Goal: Check status: Check status

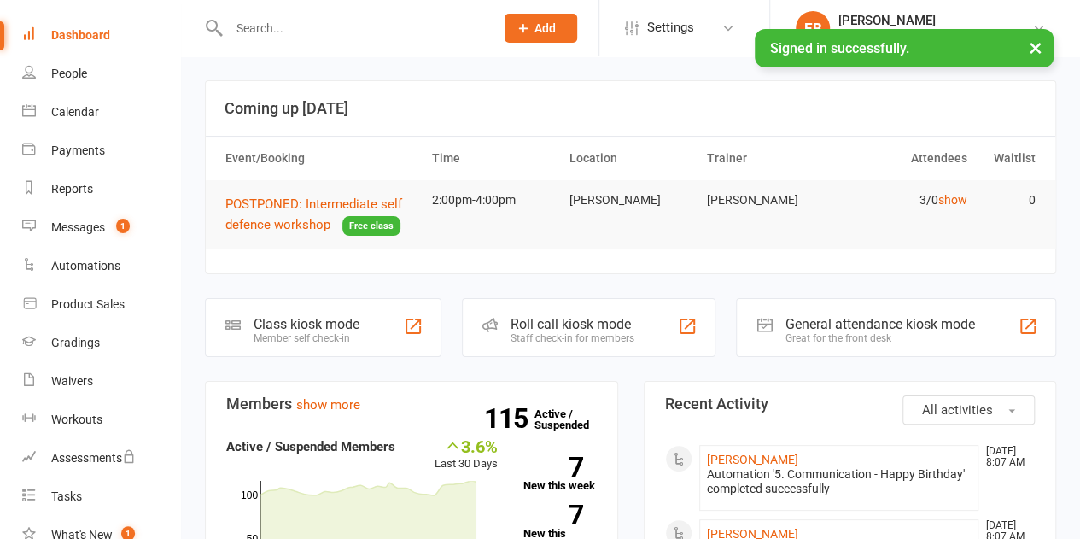
scroll to position [85, 0]
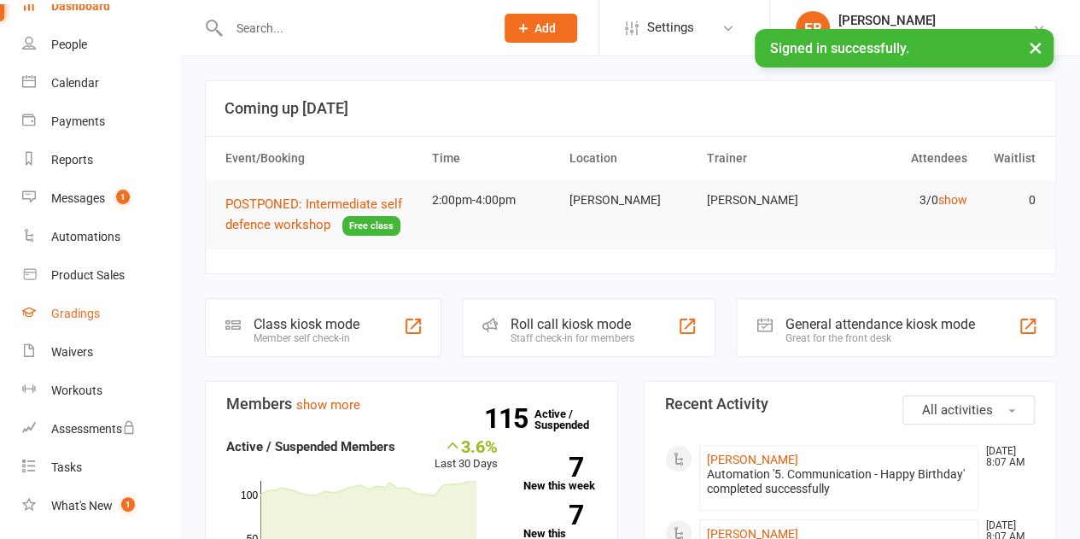
click at [78, 323] on link "Gradings" at bounding box center [101, 313] width 158 height 38
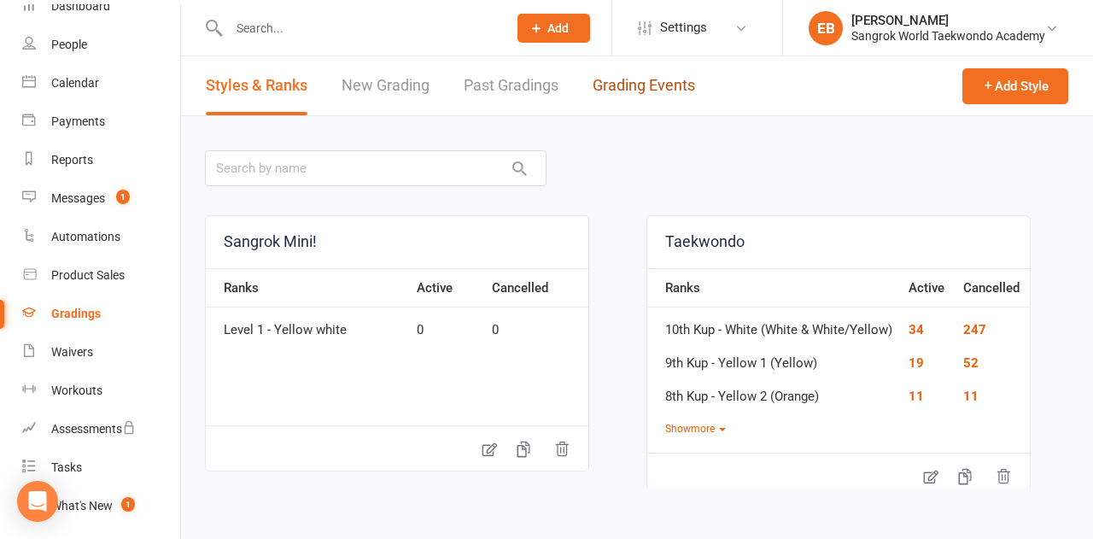
click at [654, 73] on link "Grading Events" at bounding box center [643, 85] width 102 height 59
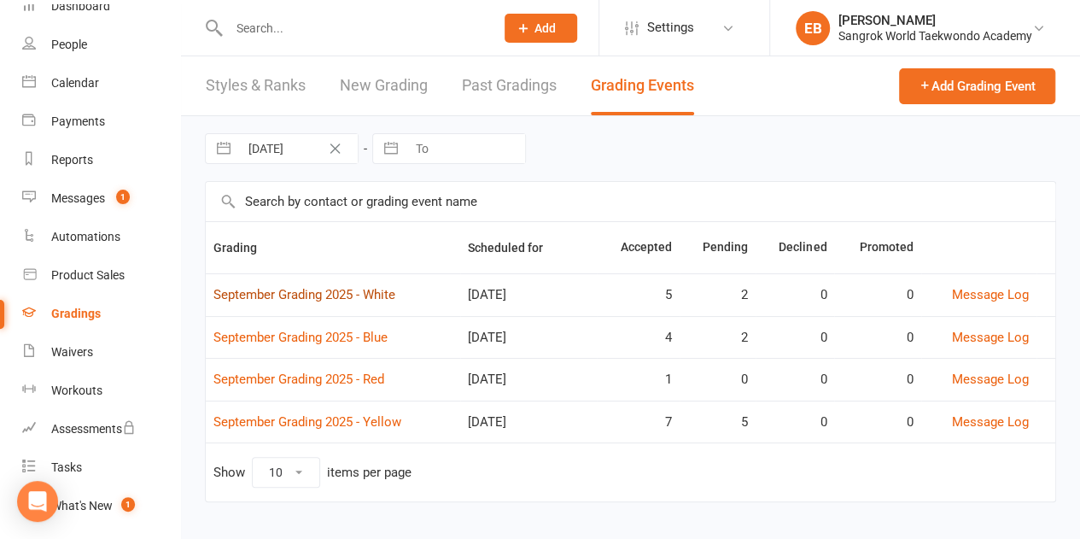
click at [274, 291] on link "September Grading 2025 - White" at bounding box center [304, 294] width 182 height 15
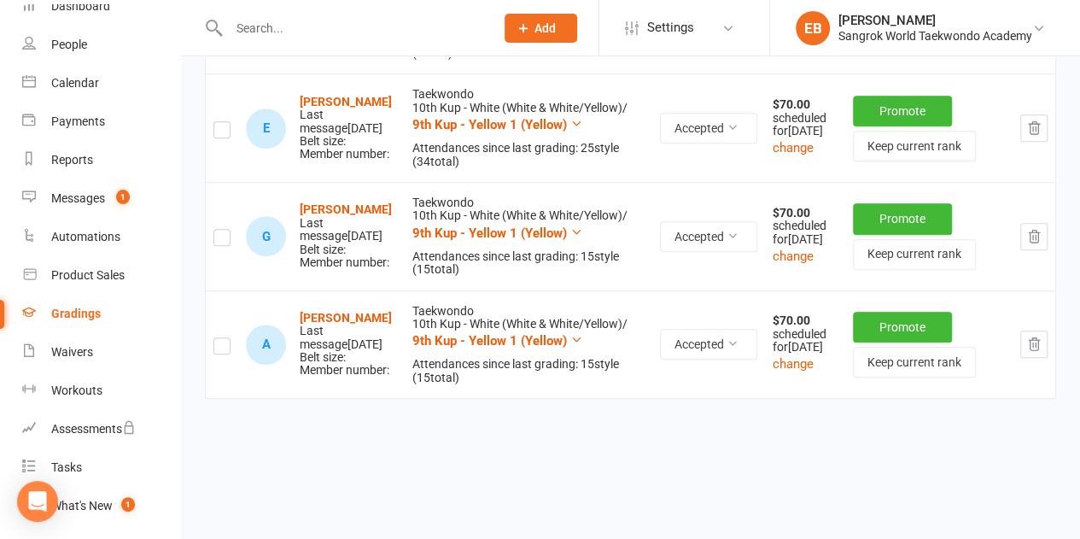
scroll to position [773, 0]
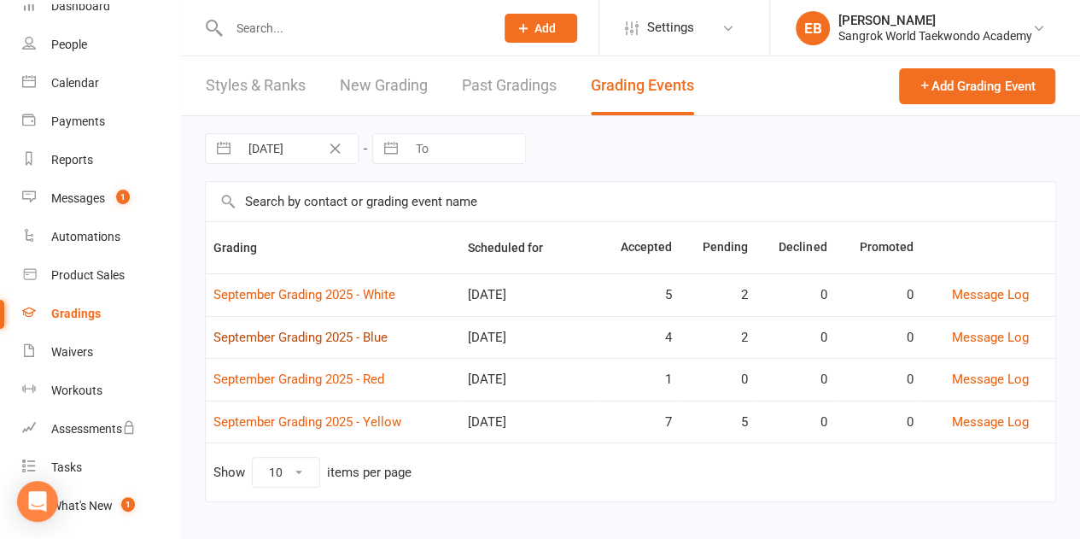
click at [275, 331] on link "September Grading 2025 - Blue" at bounding box center [300, 336] width 174 height 15
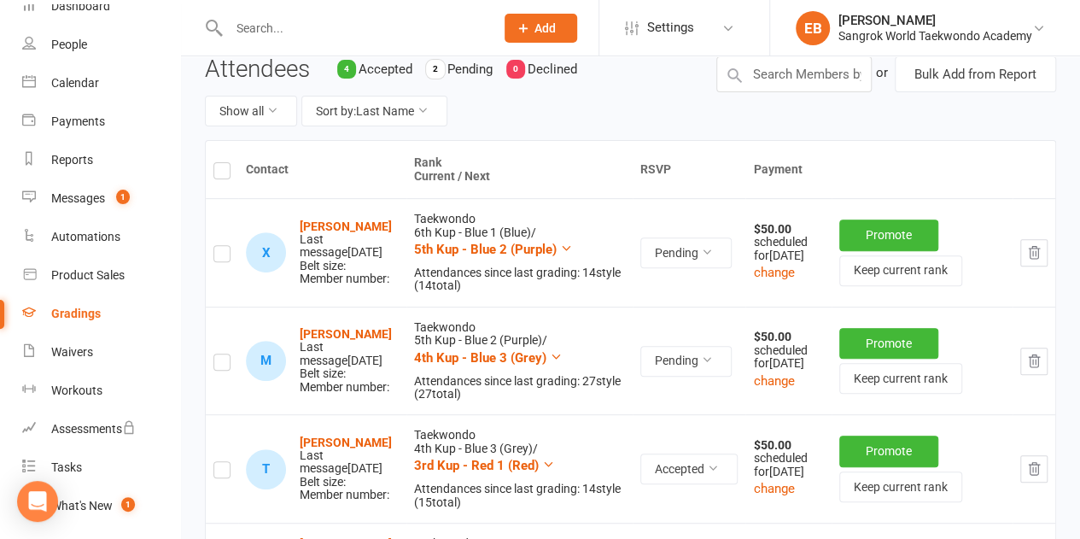
scroll to position [192, 0]
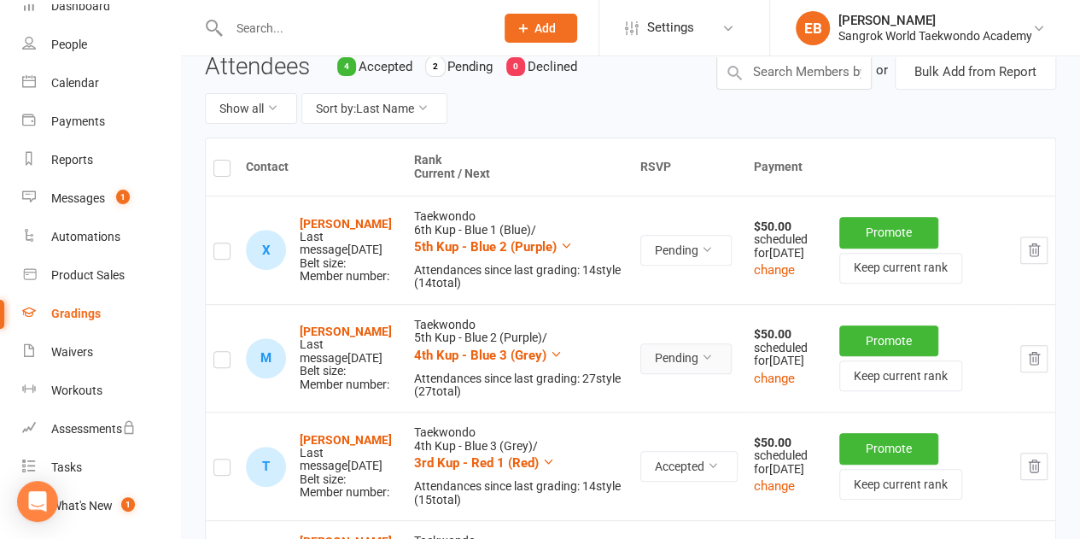
click at [702, 358] on icon at bounding box center [707, 357] width 12 height 12
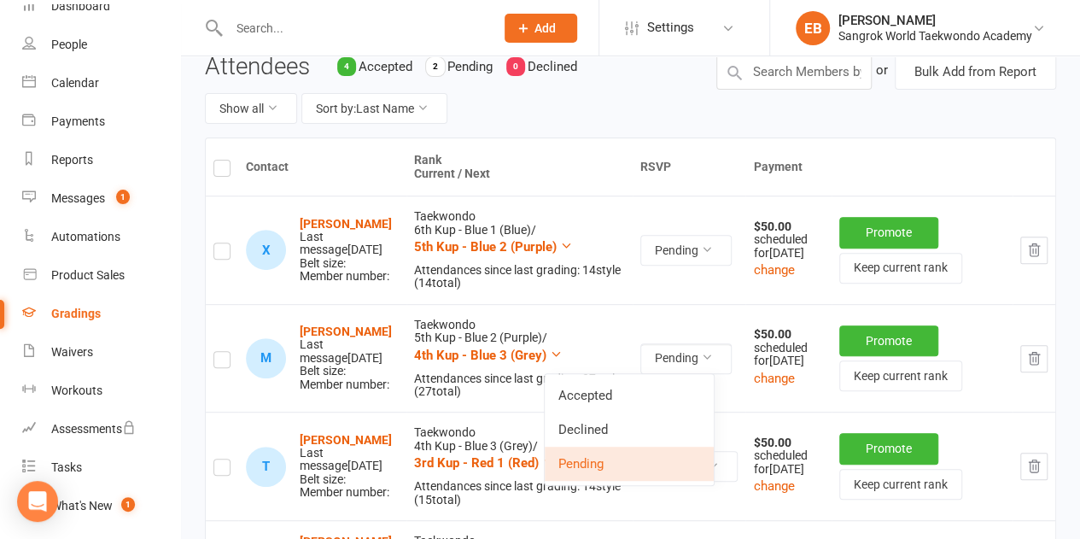
click at [640, 397] on link "Accepted" at bounding box center [629, 395] width 169 height 34
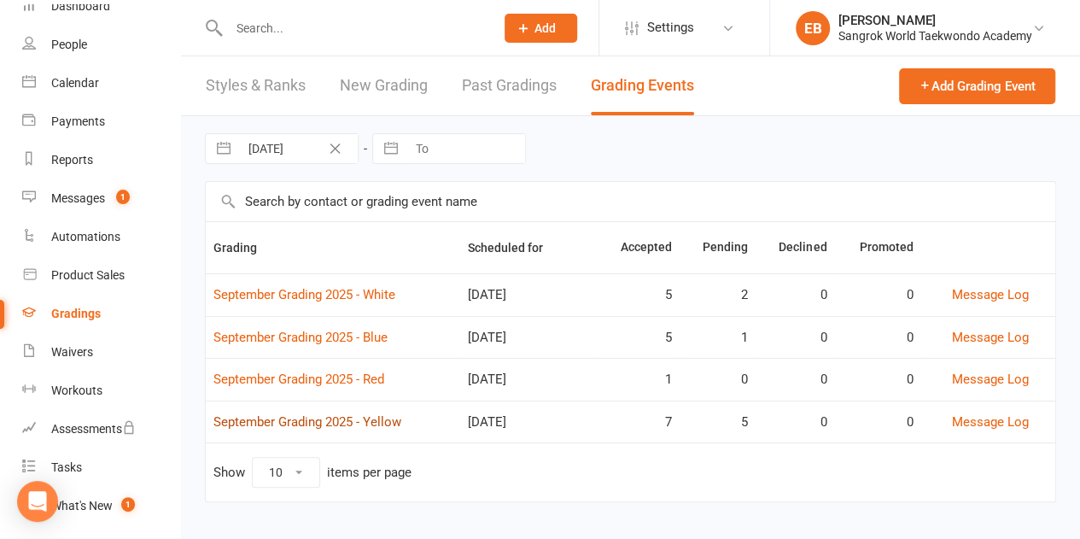
click at [341, 414] on link "September Grading 2025 - Yellow" at bounding box center [307, 421] width 188 height 15
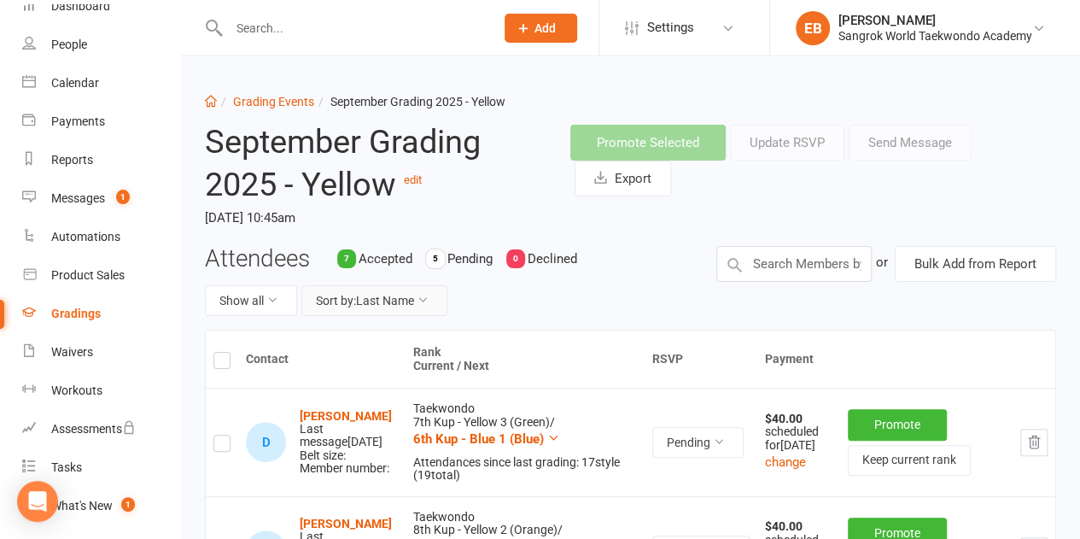
click at [385, 301] on button "Sort by: Last Name" at bounding box center [374, 300] width 146 height 31
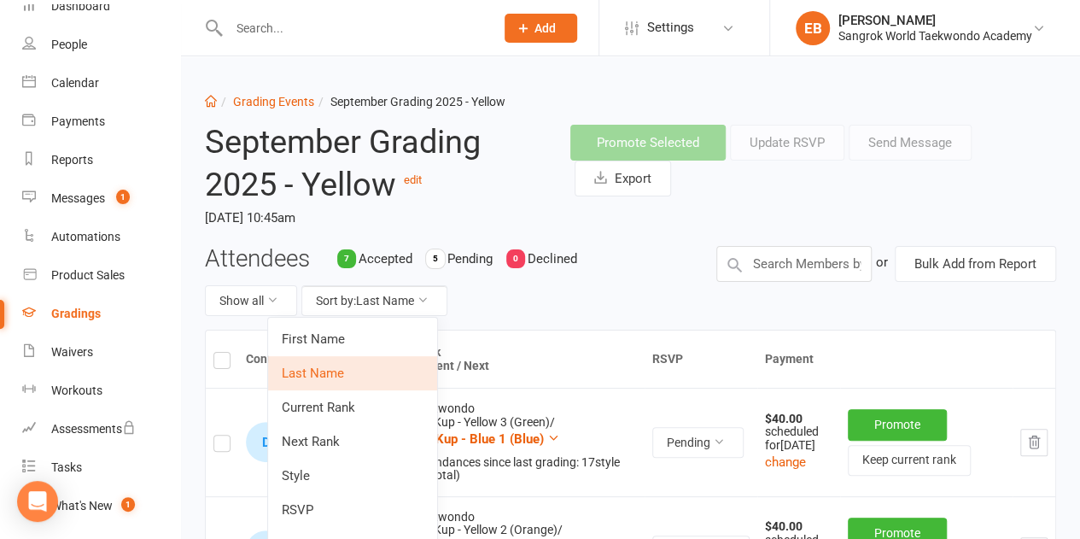
click at [357, 498] on link "RSVP" at bounding box center [352, 509] width 169 height 34
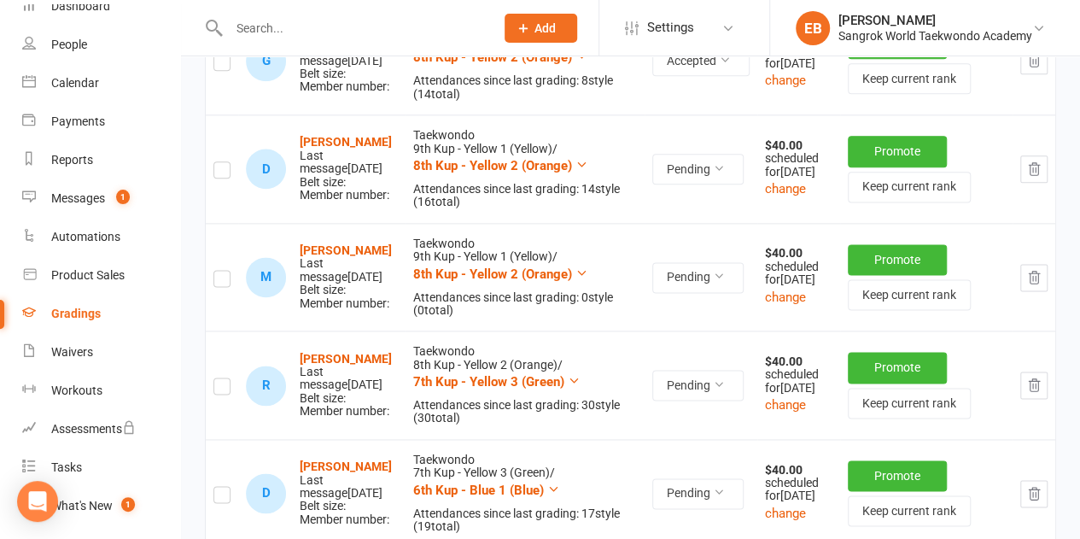
scroll to position [1152, 0]
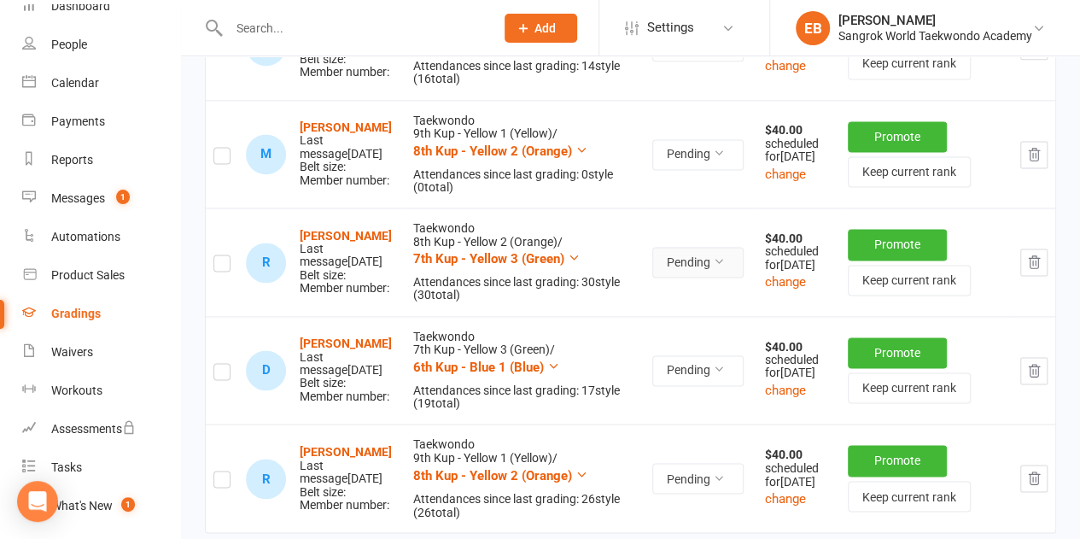
click at [715, 277] on button "Pending" at bounding box center [697, 262] width 91 height 31
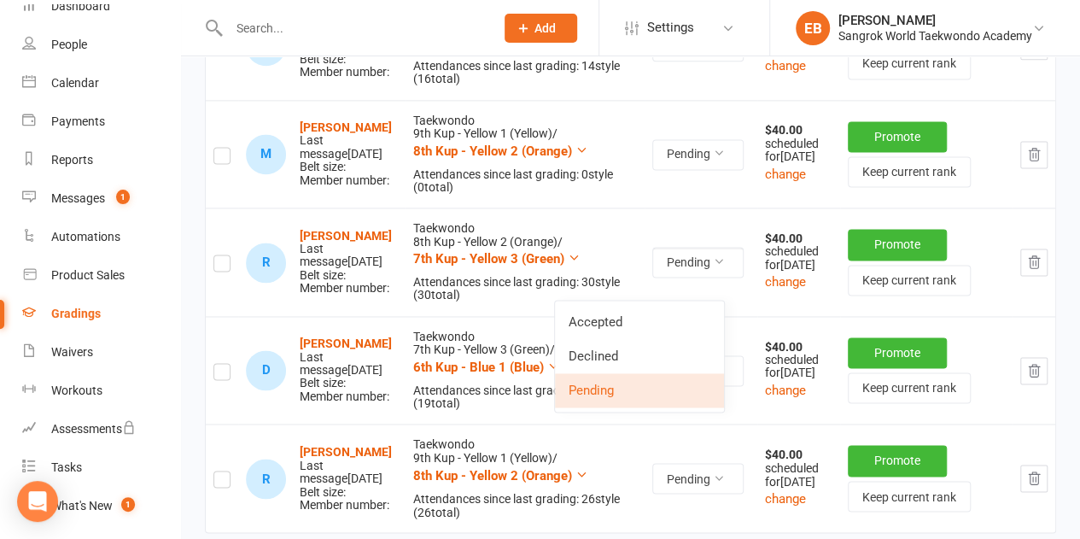
click at [679, 313] on link "Accepted" at bounding box center [639, 322] width 169 height 34
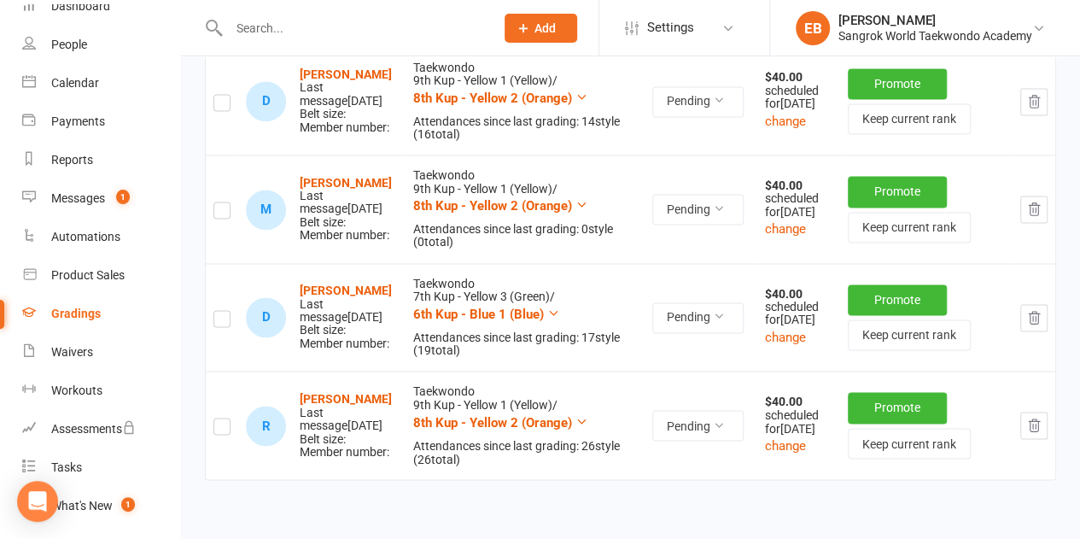
scroll to position [1184, 0]
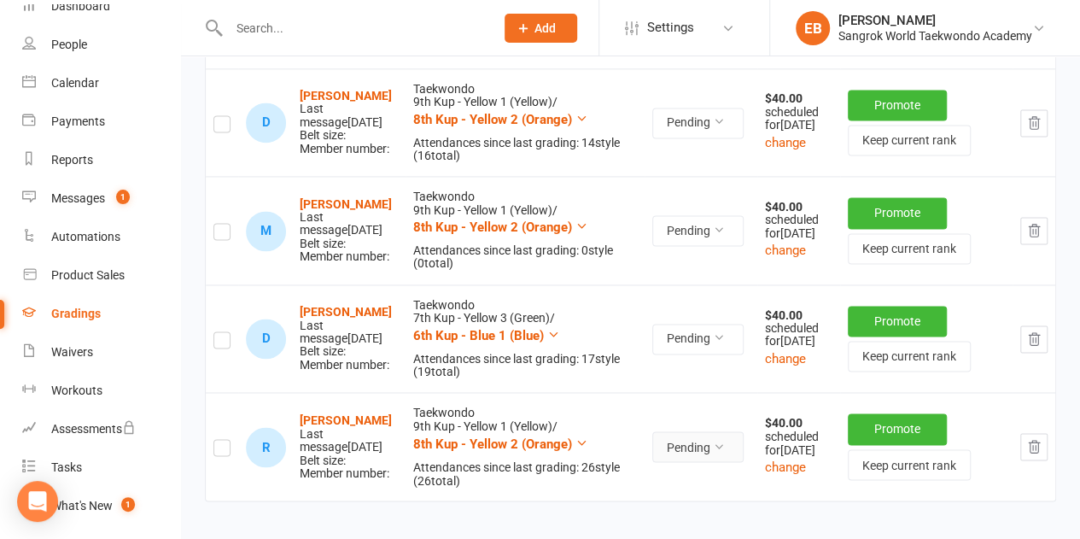
click at [679, 462] on button "Pending" at bounding box center [697, 446] width 91 height 31
click at [638, 508] on link "Accepted" at bounding box center [639, 517] width 169 height 34
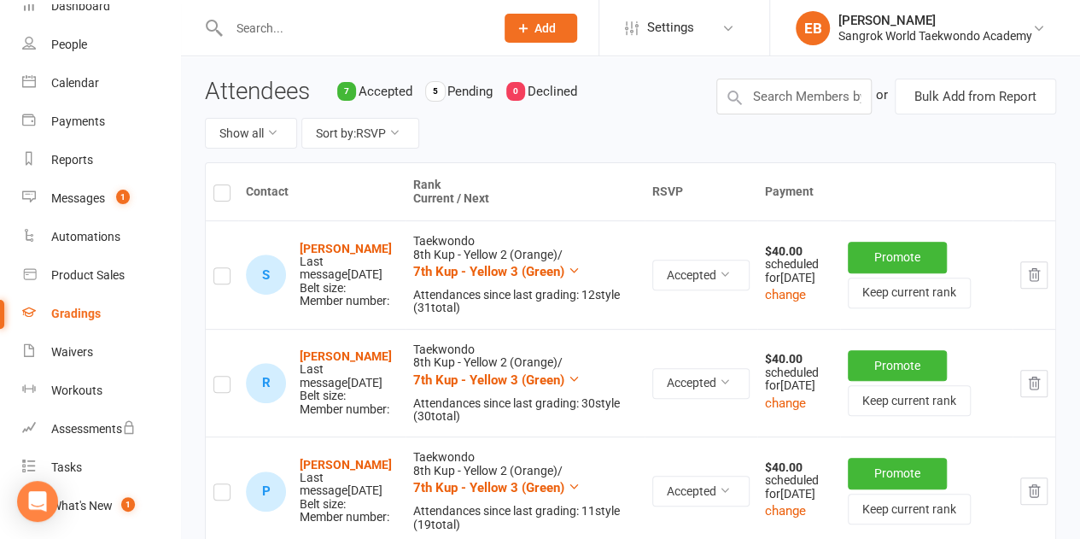
scroll to position [141, 0]
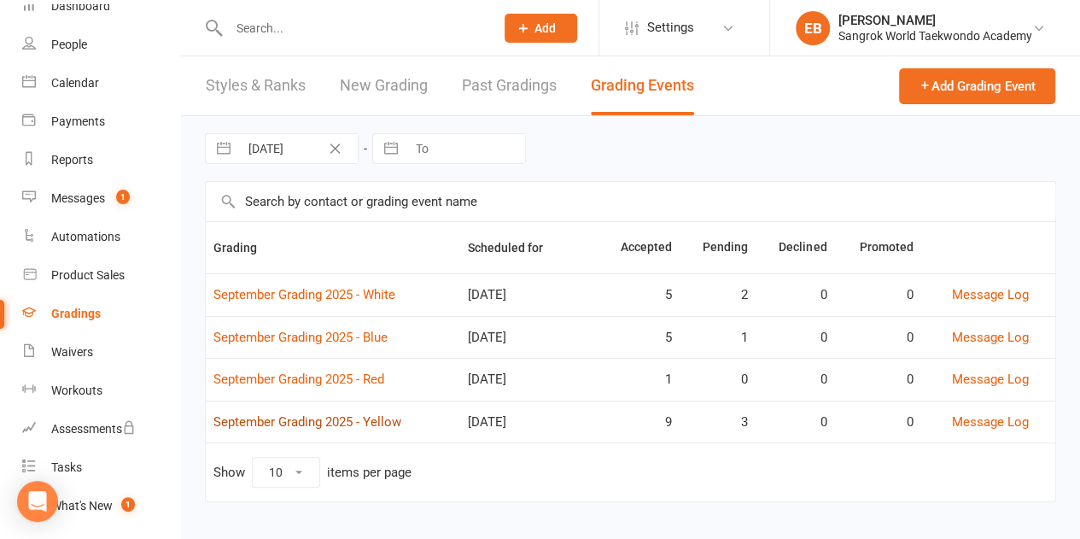
click at [306, 417] on link "September Grading 2025 - Yellow" at bounding box center [307, 421] width 188 height 15
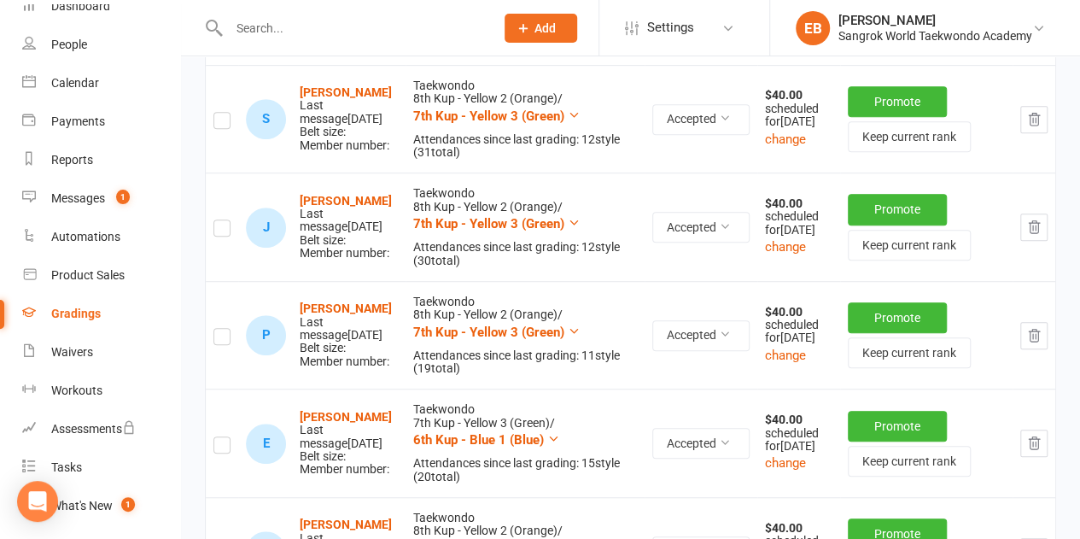
scroll to position [448, 0]
